Goal: Task Accomplishment & Management: Use online tool/utility

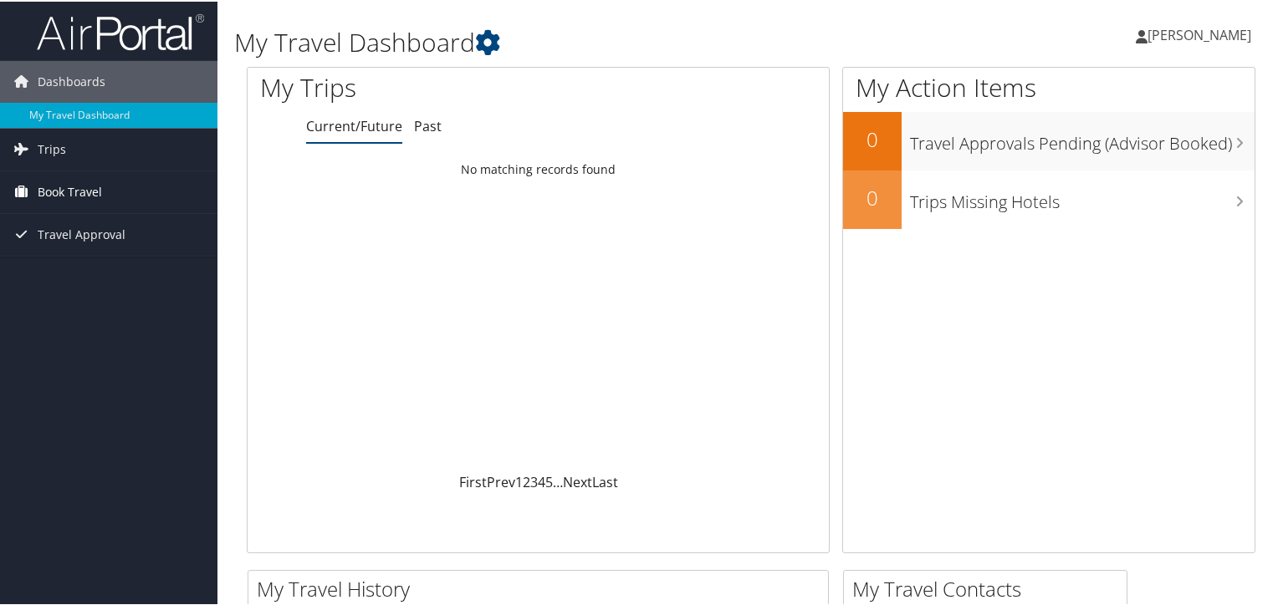
click at [126, 192] on link "Book Travel" at bounding box center [108, 191] width 217 height 42
click at [97, 158] on link "Trips" at bounding box center [108, 148] width 217 height 42
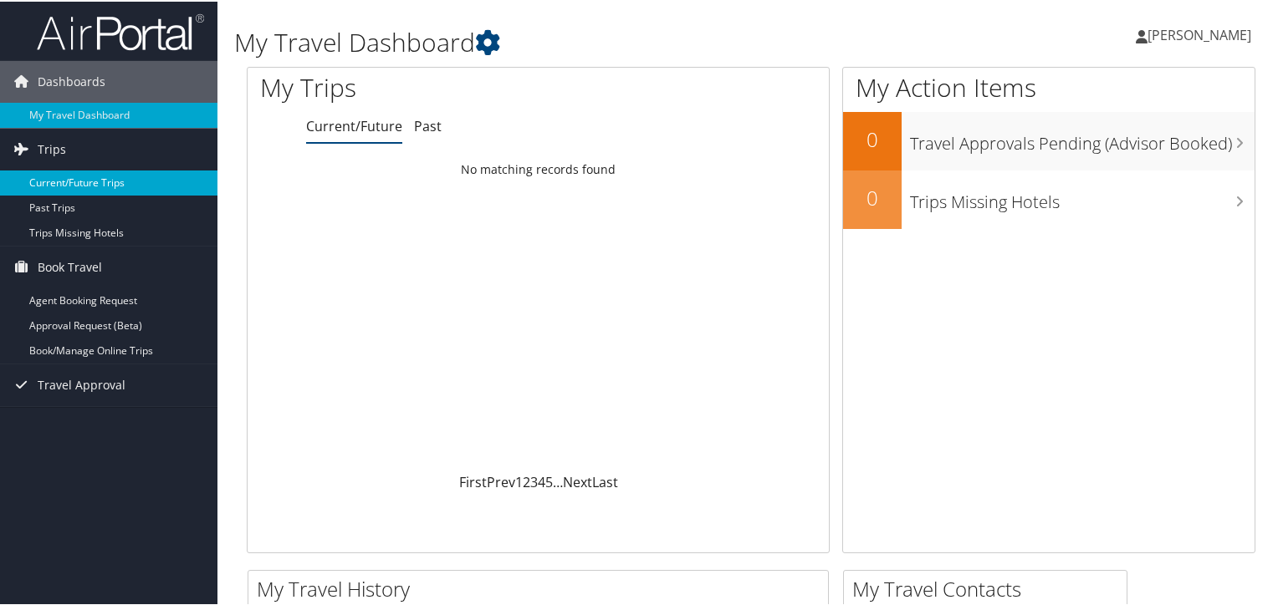
click at [97, 179] on link "Current/Future Trips" at bounding box center [108, 181] width 217 height 25
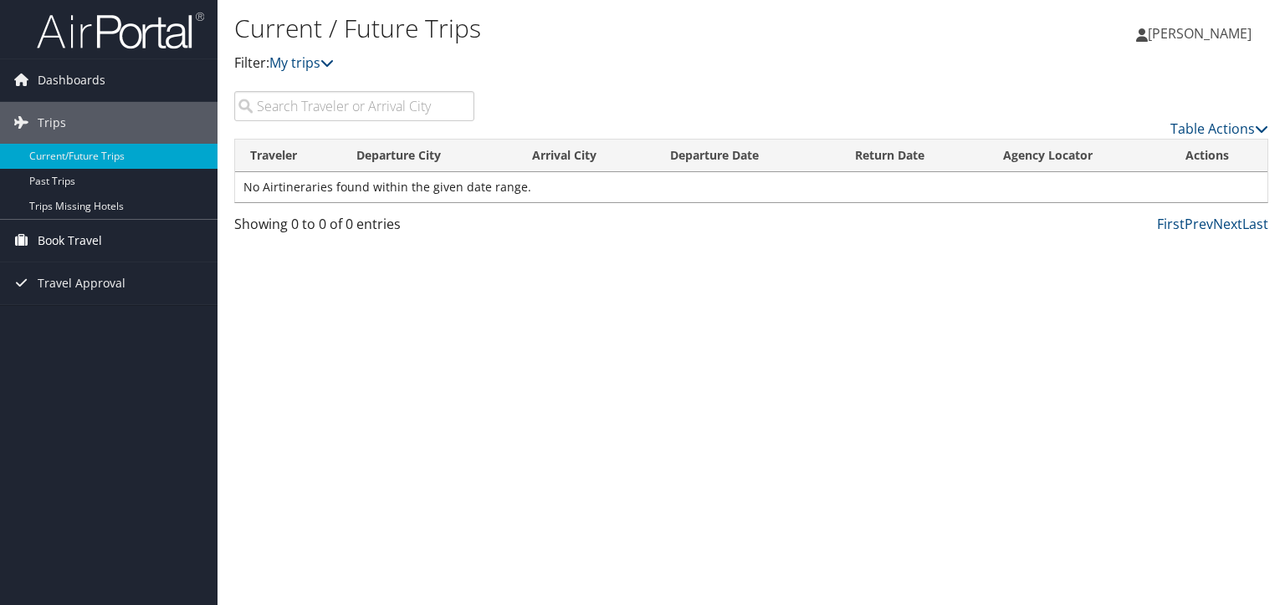
click at [27, 244] on icon at bounding box center [20, 239] width 25 height 25
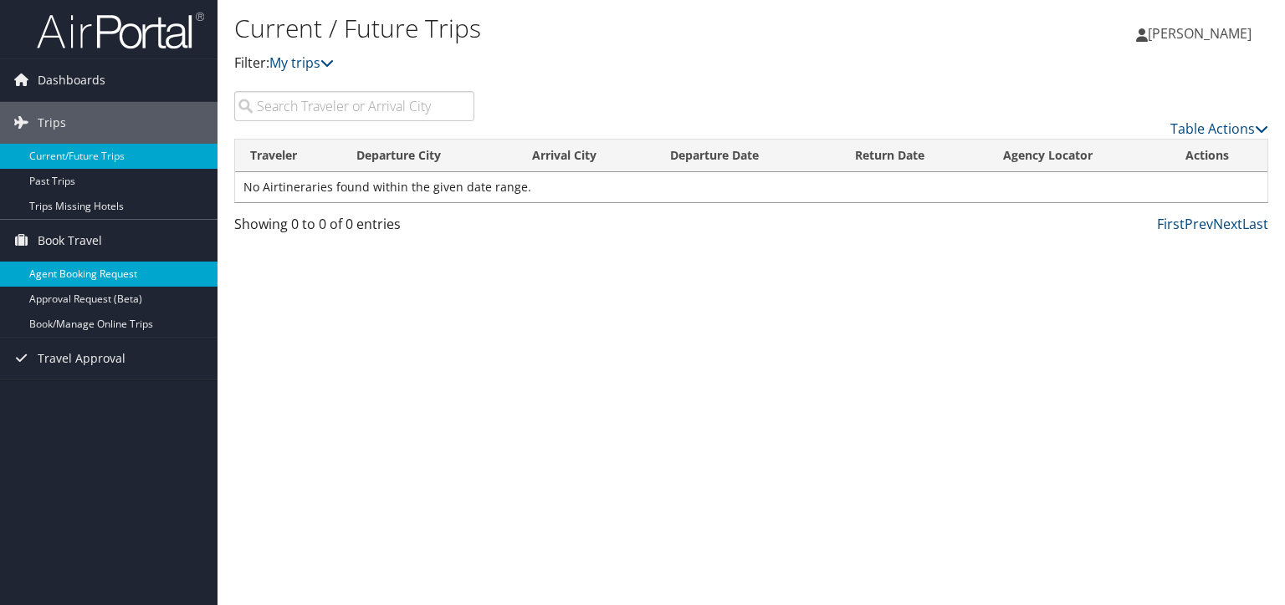
click at [50, 275] on link "Agent Booking Request" at bounding box center [108, 274] width 217 height 25
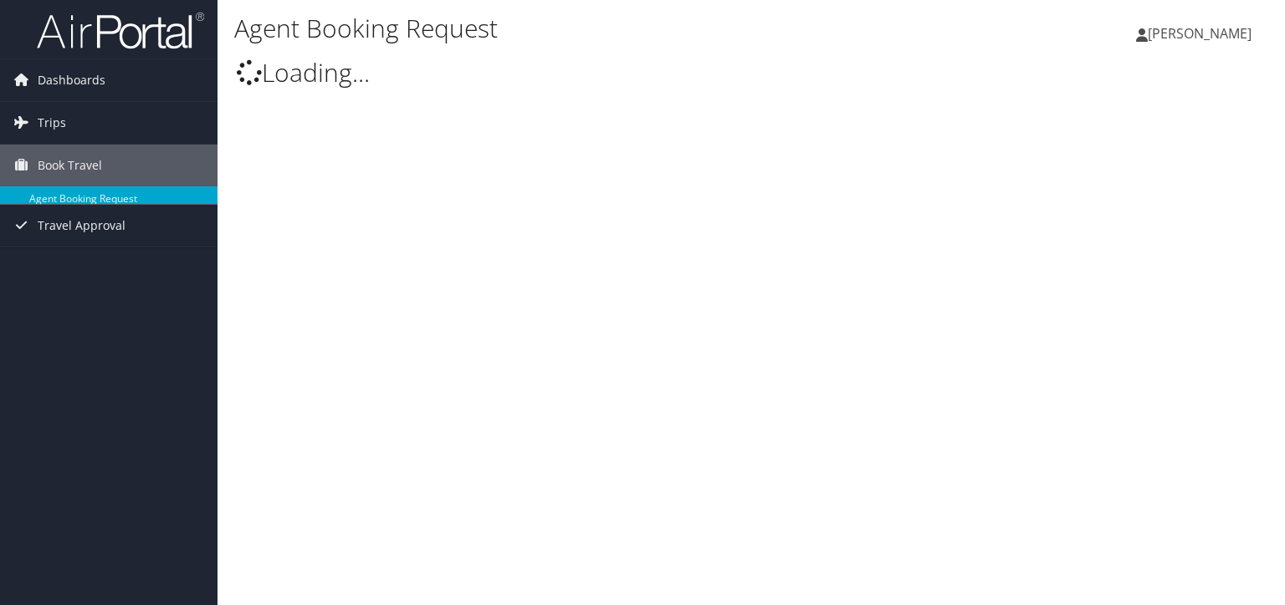
type input "[PERSON_NAME]"
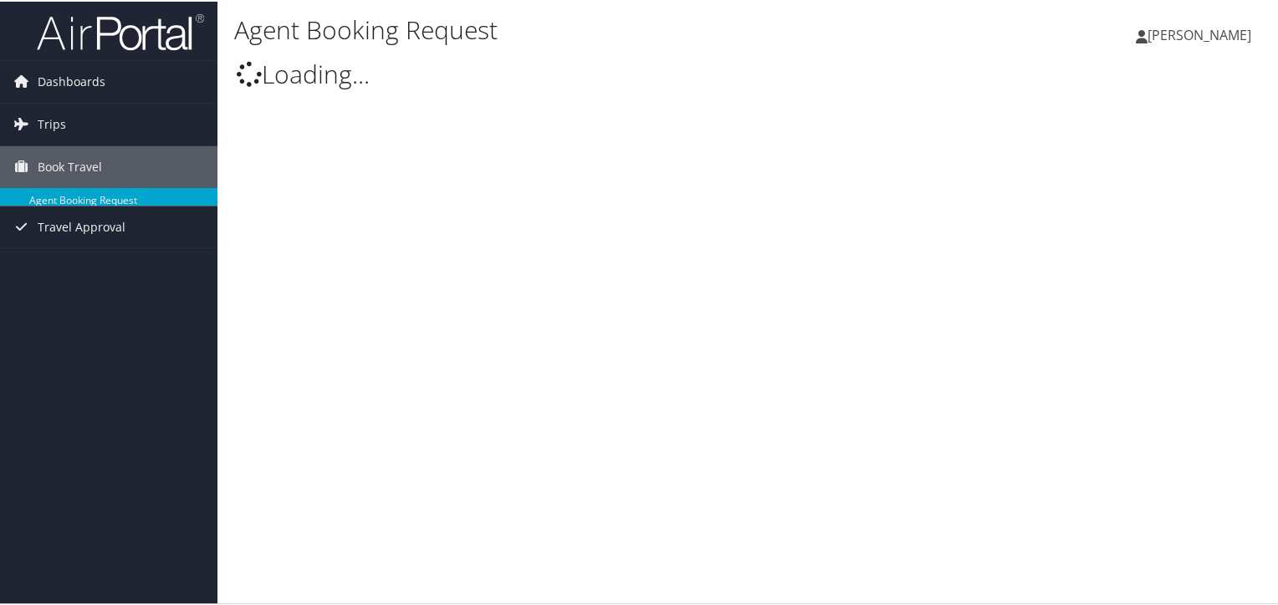
select select "[EMAIL_ADDRESS][DOMAIN_NAME]"
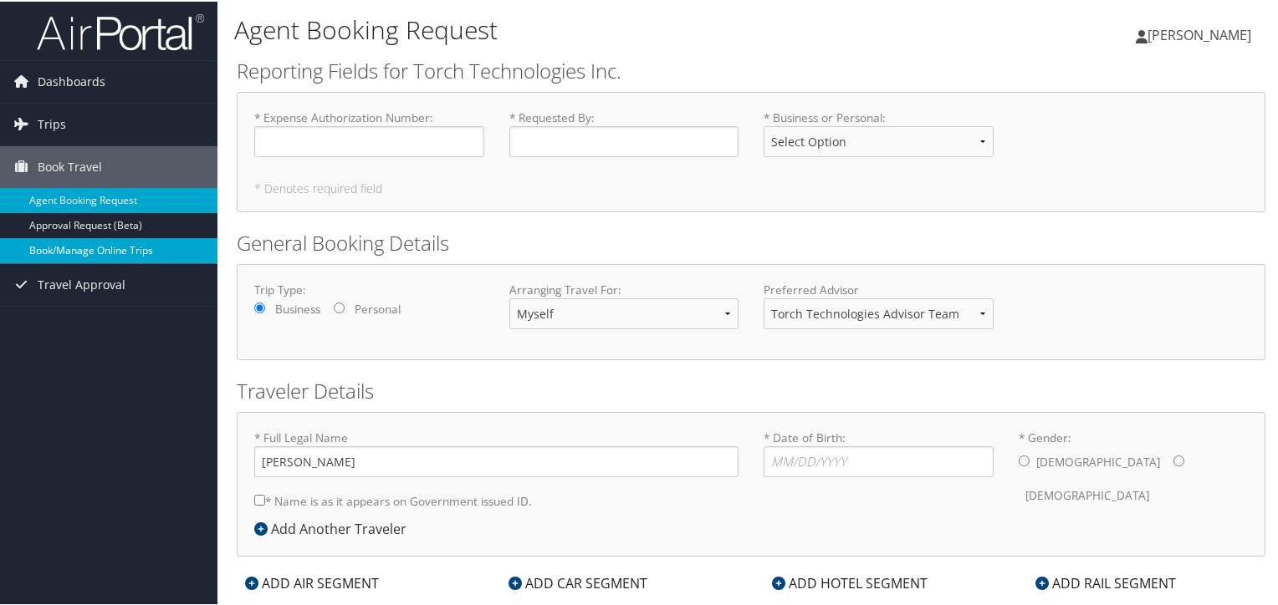
click at [71, 257] on link "Book/Manage Online Trips" at bounding box center [108, 249] width 217 height 25
